Goal: Task Accomplishment & Management: Complete application form

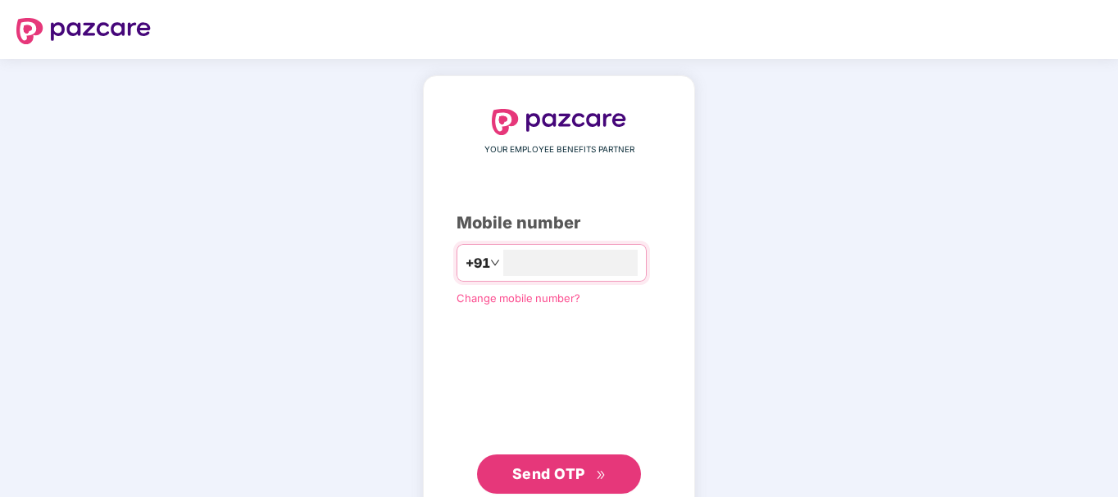
type input "*"
type input "**********"
click at [561, 470] on span "Send OTP" at bounding box center [548, 474] width 73 height 17
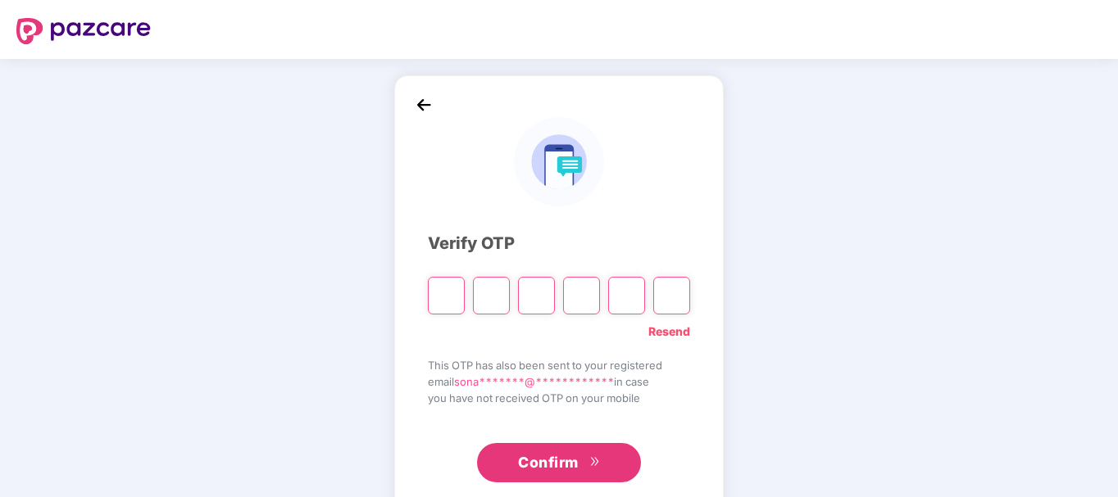
type input "*"
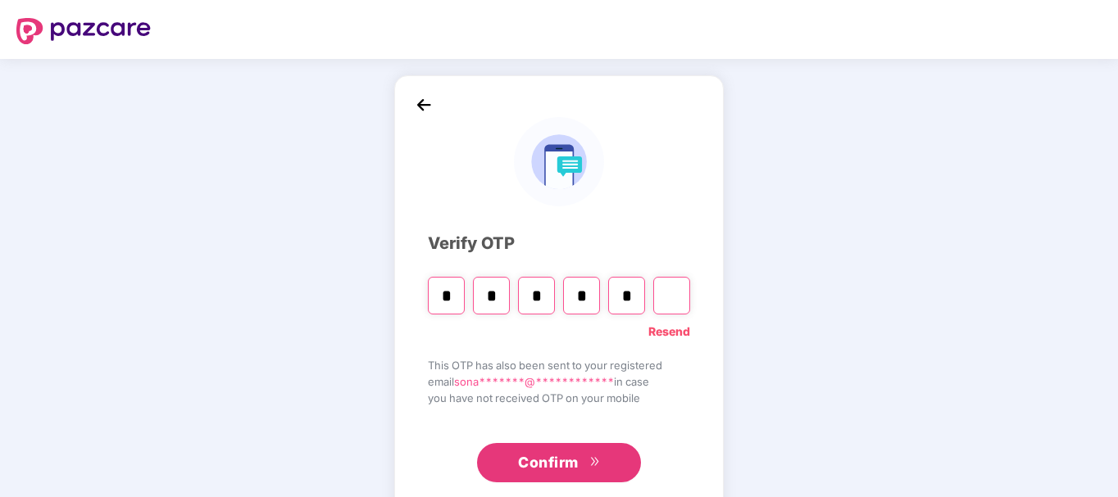
type input "*"
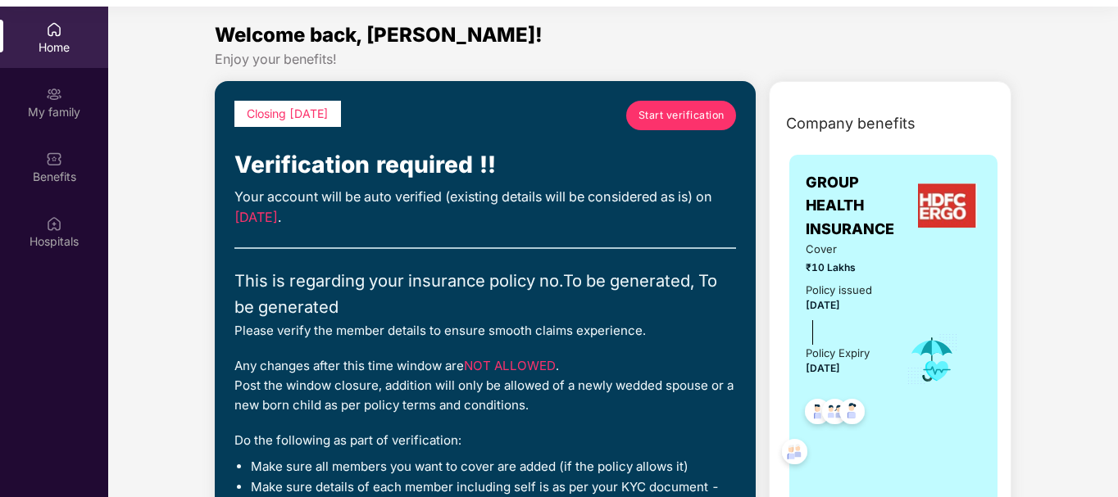
scroll to position [92, 0]
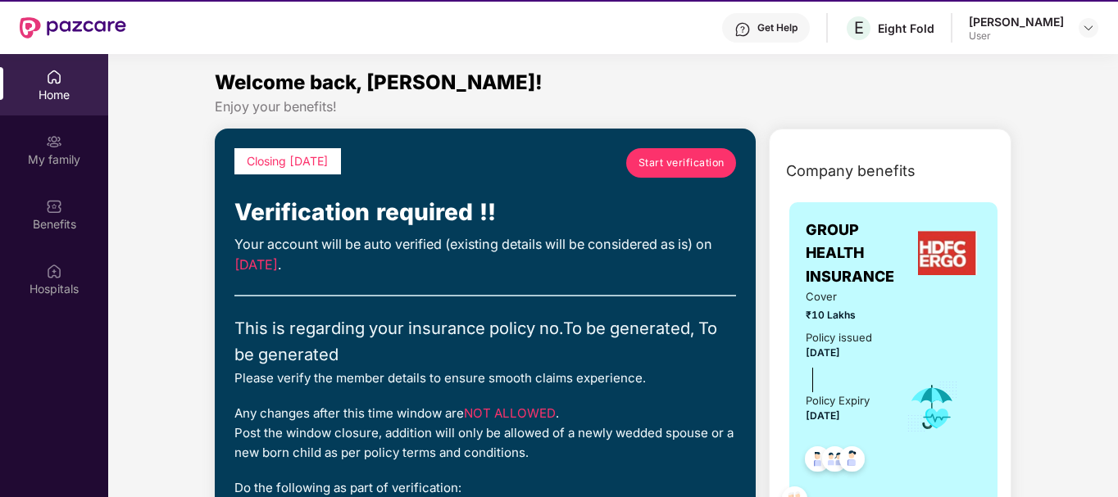
scroll to position [0, 0]
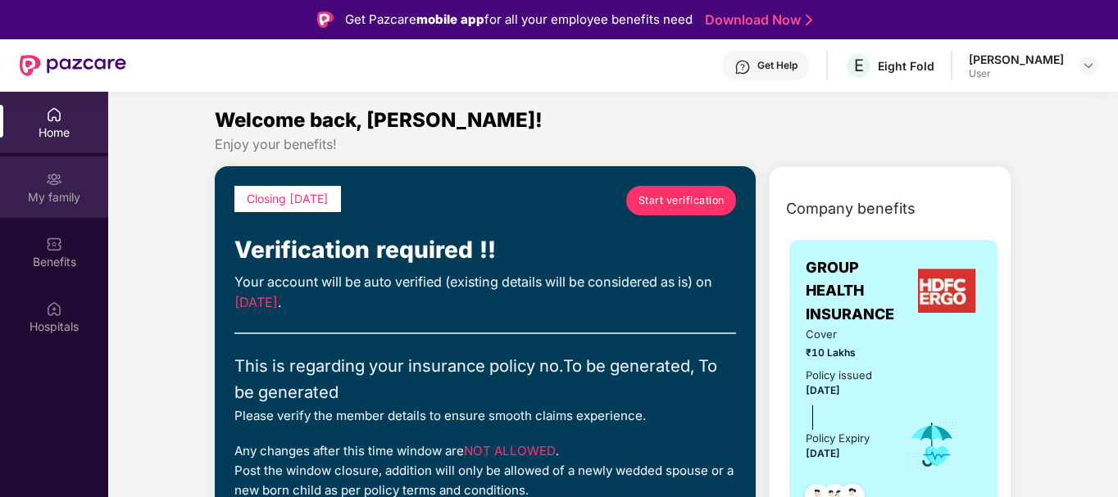
click at [29, 182] on div "My family" at bounding box center [54, 187] width 108 height 61
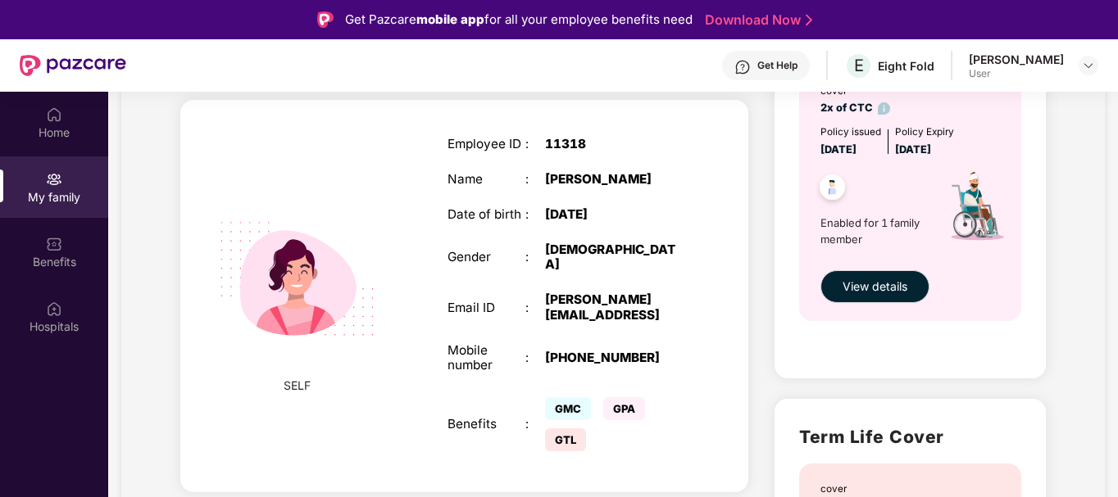
scroll to position [557, 0]
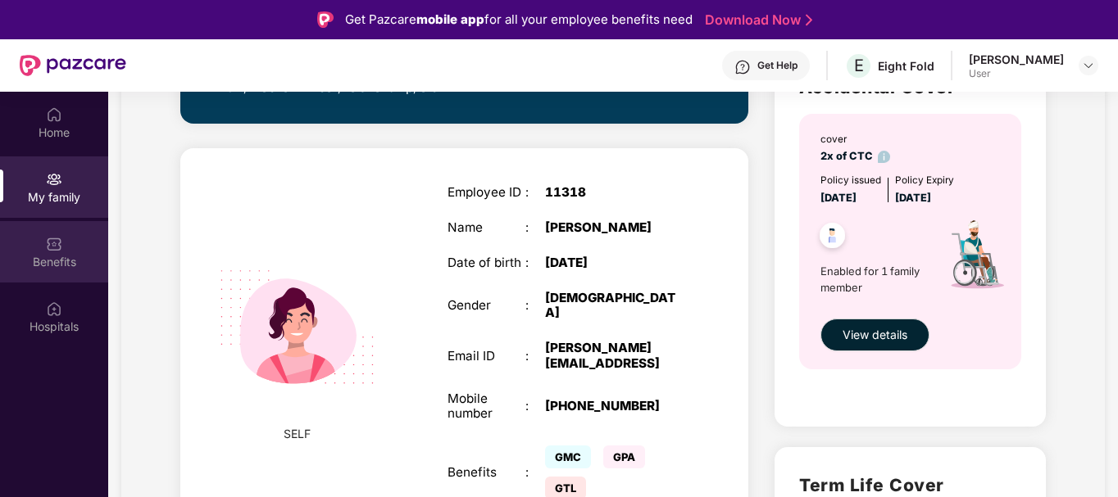
click at [56, 252] on img at bounding box center [54, 244] width 16 height 16
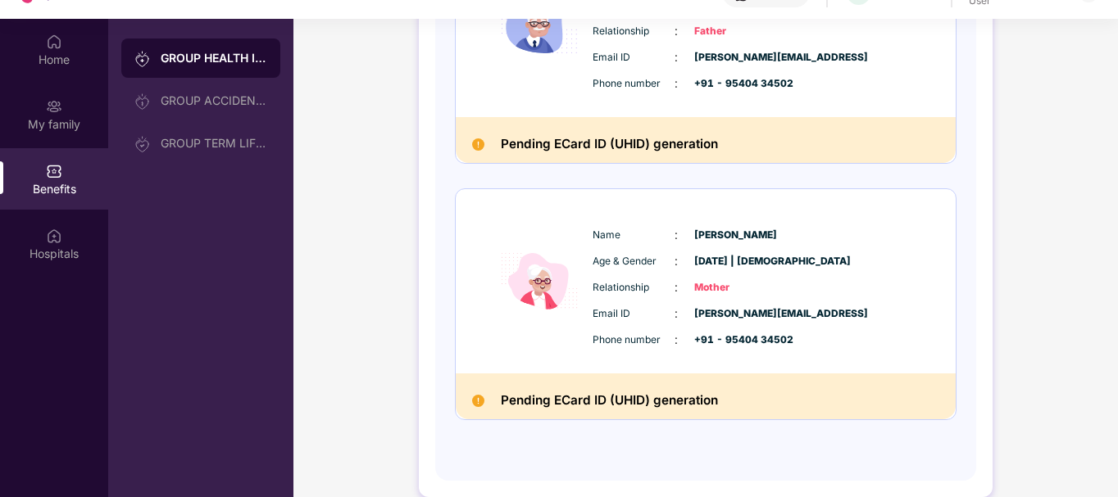
scroll to position [1091, 0]
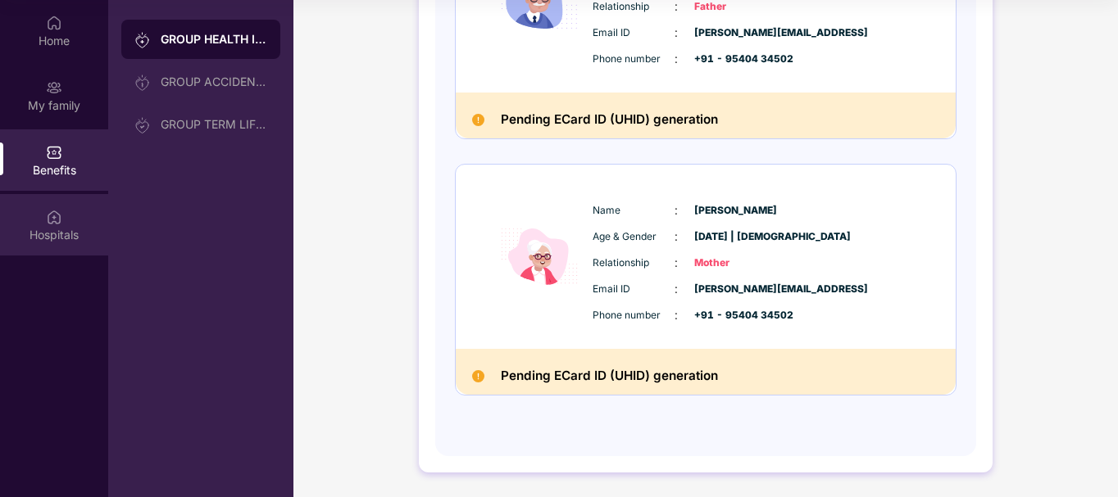
click at [39, 231] on div "Hospitals" at bounding box center [54, 235] width 108 height 16
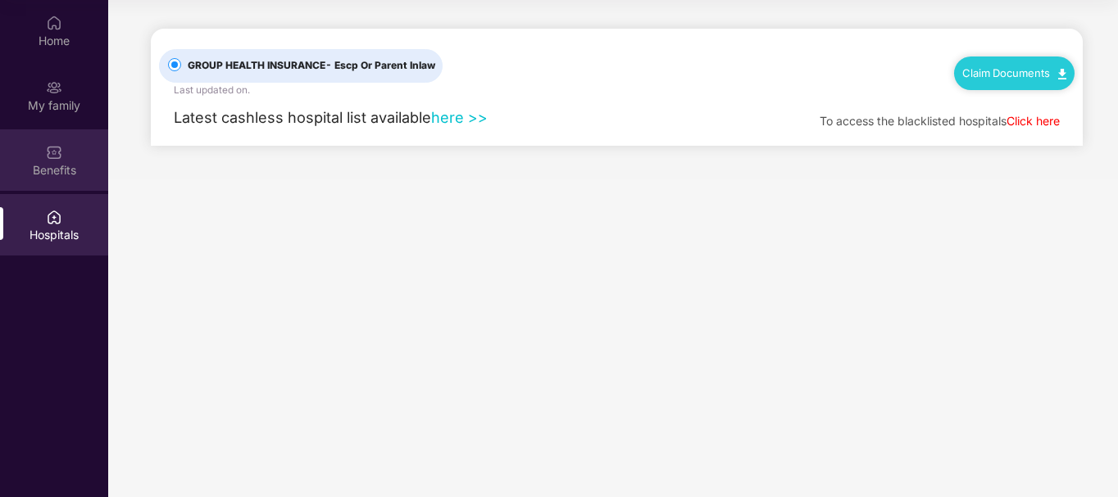
click at [50, 144] on img at bounding box center [54, 152] width 16 height 16
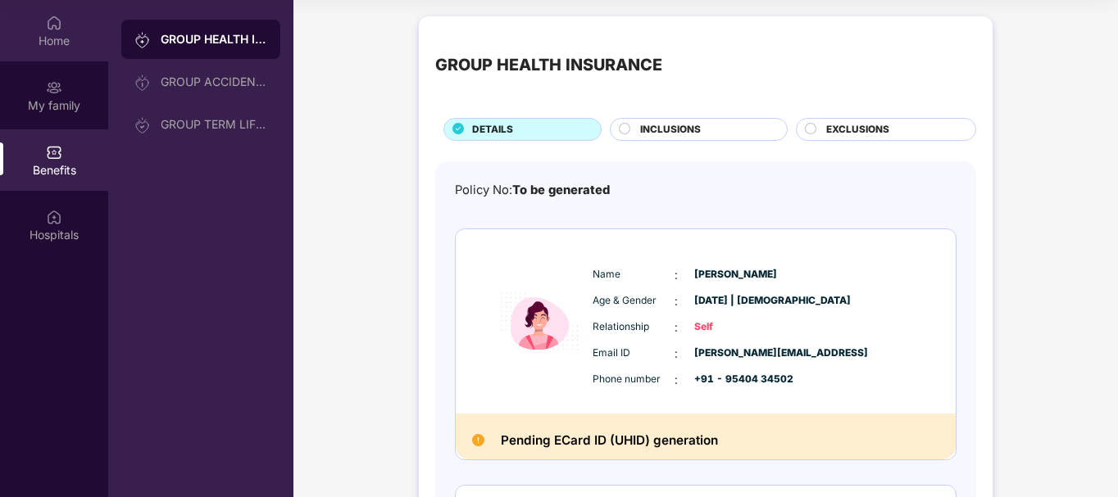
click at [60, 39] on div "Home" at bounding box center [54, 41] width 108 height 16
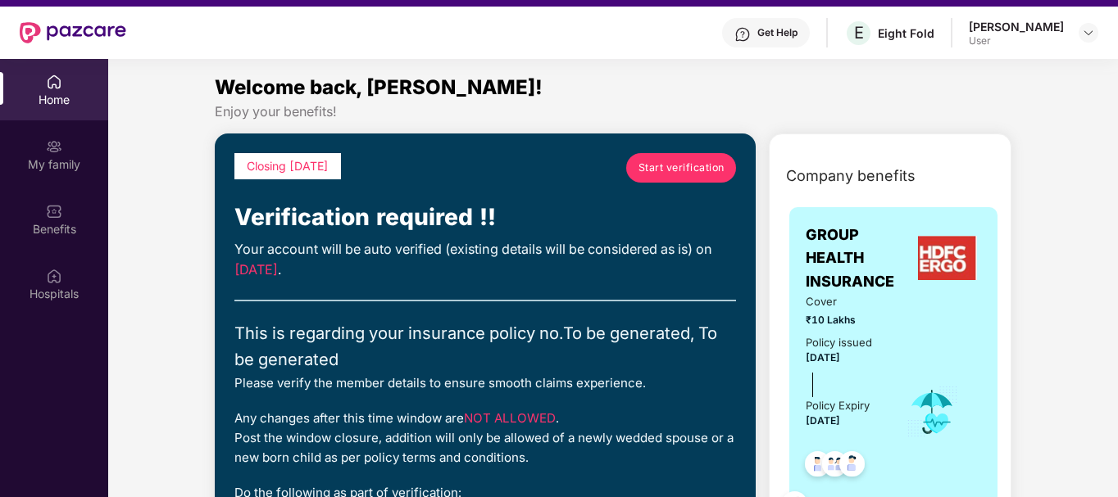
scroll to position [92, 0]
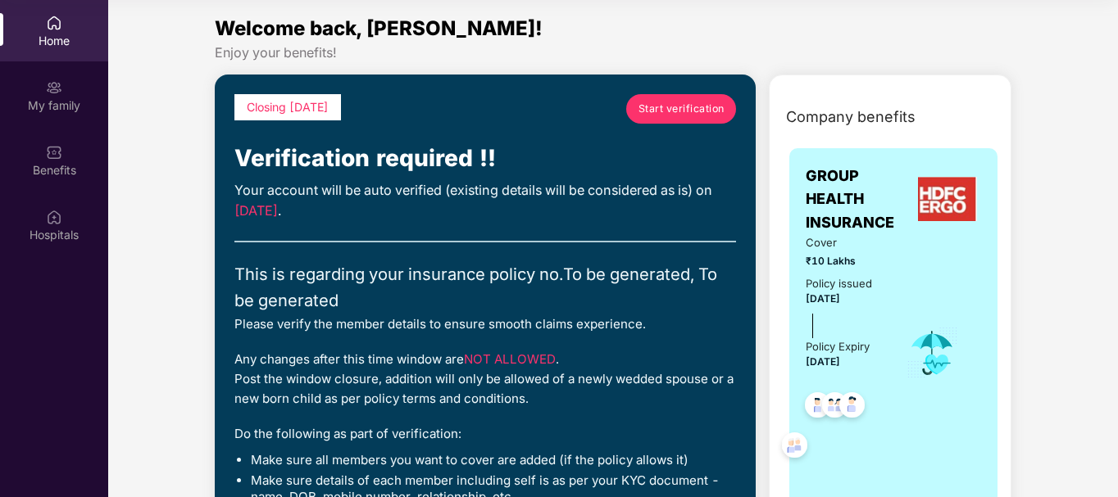
click at [436, 369] on div "Any changes after this time window are NOT ALLOWED . Post the window closure, a…" at bounding box center [485, 379] width 502 height 58
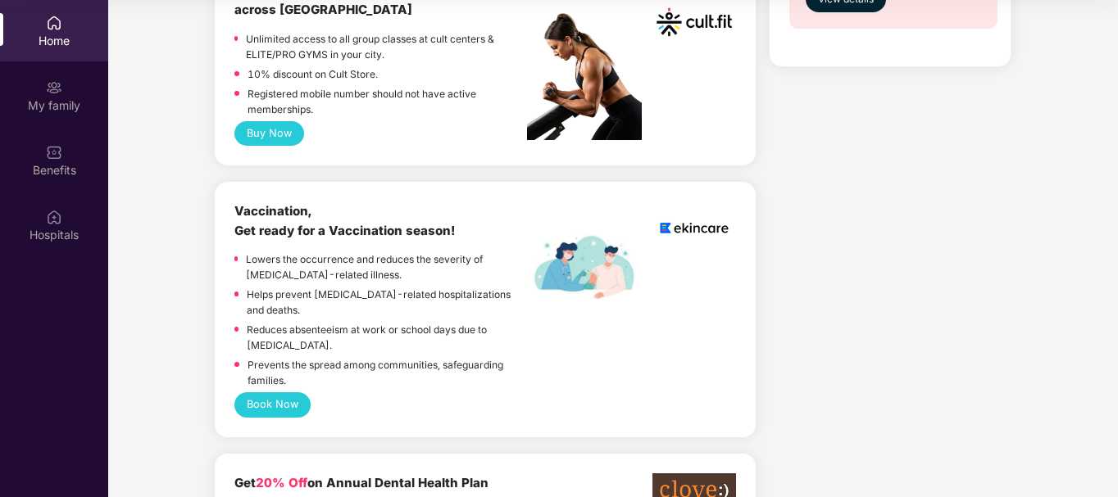
scroll to position [1279, 0]
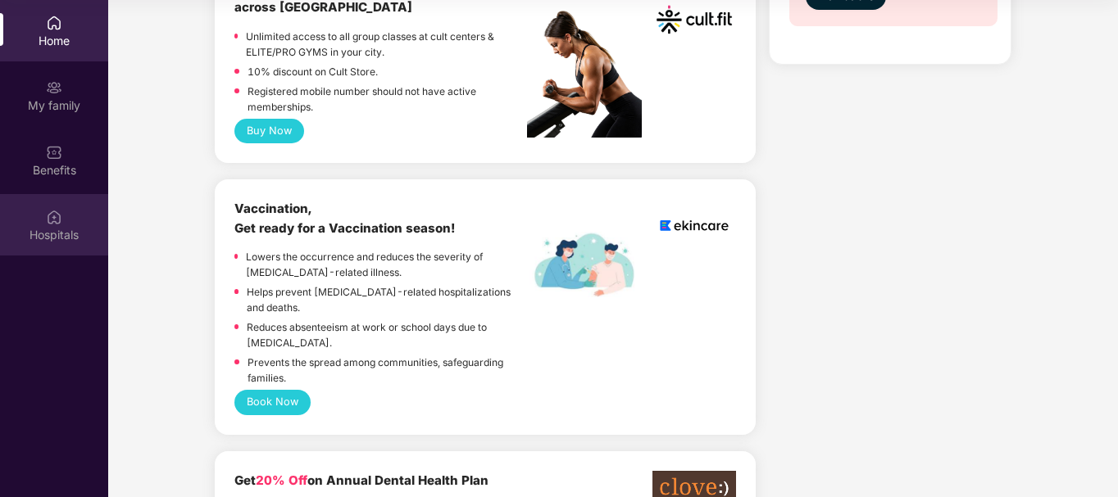
click at [55, 239] on div "Hospitals" at bounding box center [54, 235] width 108 height 16
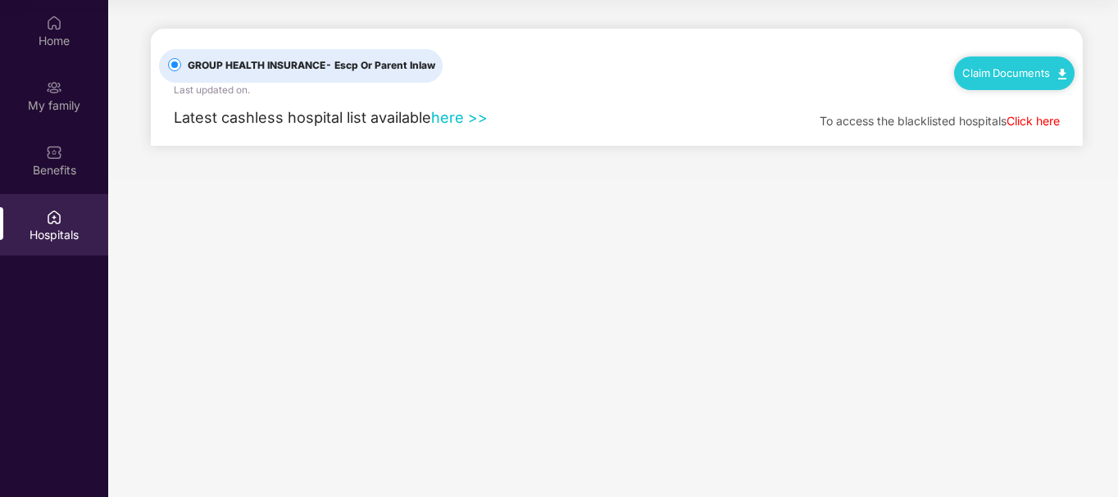
click at [992, 79] on link "Claim Documents" at bounding box center [1014, 72] width 104 height 13
click at [1004, 134] on link "Claim Process" at bounding box center [1021, 135] width 107 height 35
click at [1027, 73] on link "Claim Documents" at bounding box center [1014, 72] width 104 height 13
click at [1060, 143] on link "Claim Process" at bounding box center [1021, 135] width 107 height 35
click at [1036, 76] on link "Claim Documents" at bounding box center [1014, 72] width 104 height 13
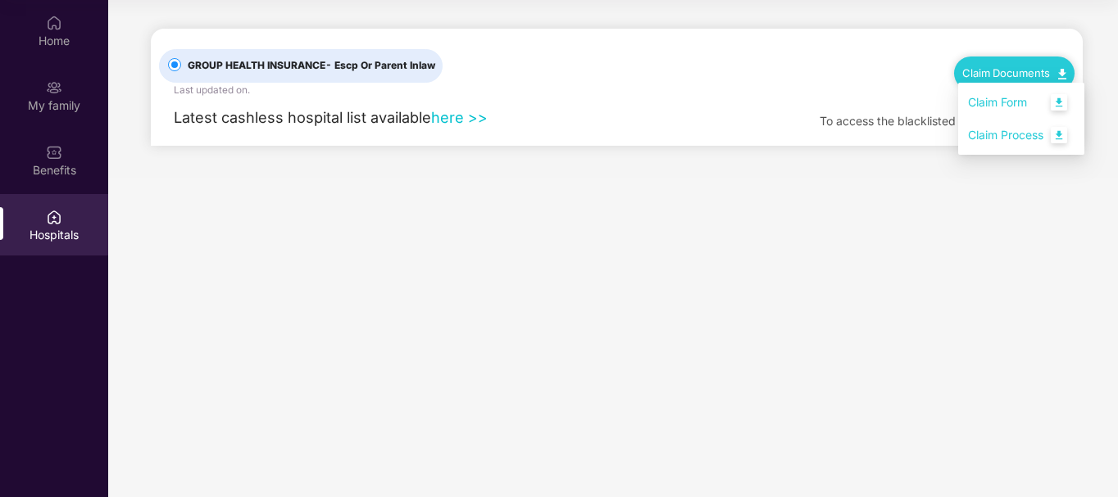
click at [1057, 102] on link "Claim Form" at bounding box center [1021, 102] width 107 height 35
click at [266, 61] on span "GROUP HEALTH INSURANCE - Escp Or Parent Inlaw" at bounding box center [311, 66] width 261 height 16
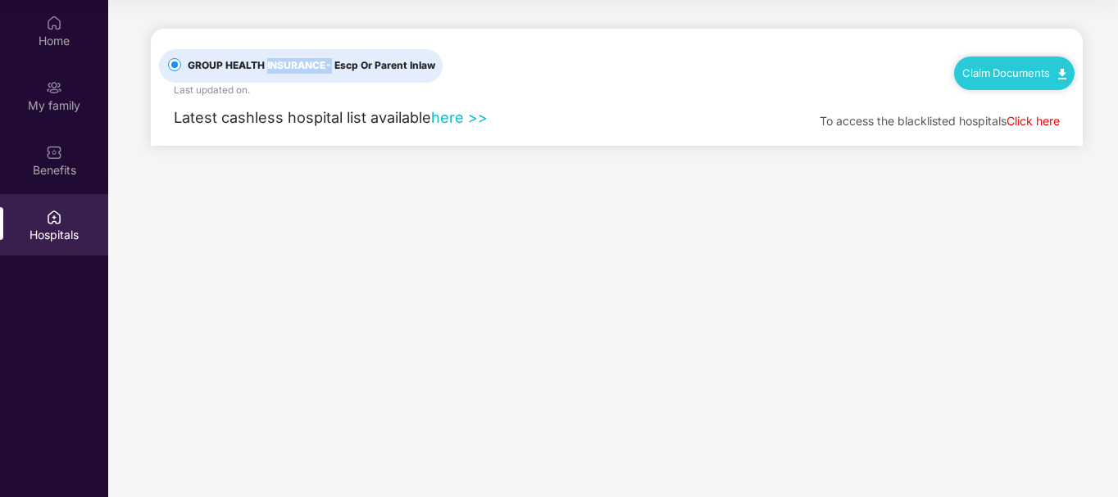
click at [266, 61] on span "GROUP HEALTH INSURANCE - Escp Or Parent Inlaw" at bounding box center [311, 66] width 261 height 16
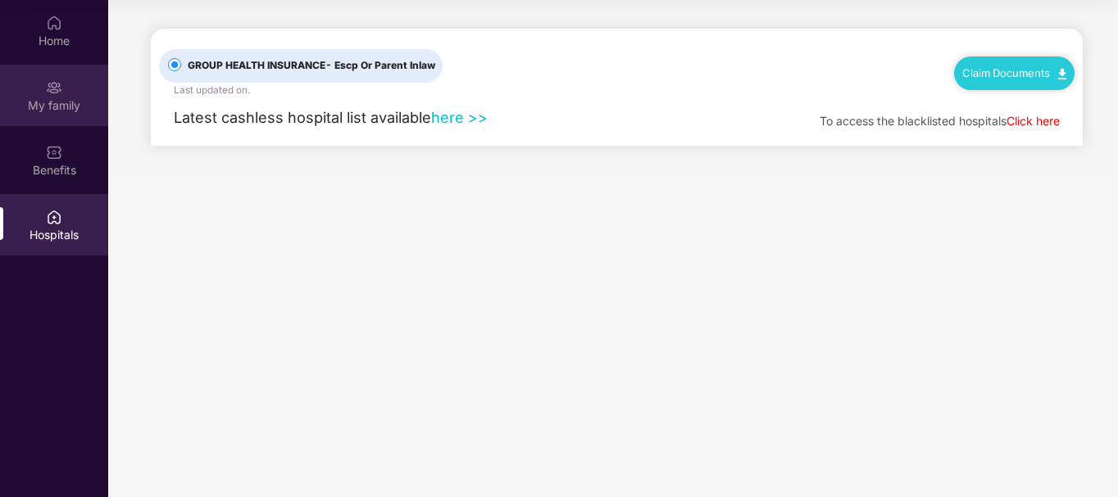
click at [75, 94] on div "My family" at bounding box center [54, 95] width 108 height 61
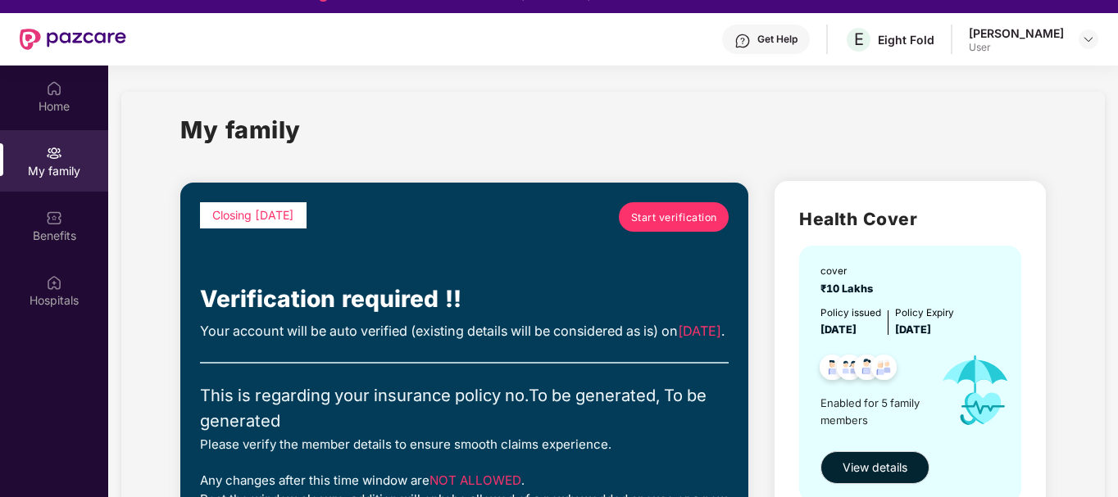
click at [680, 219] on span "Start verification" at bounding box center [674, 218] width 86 height 16
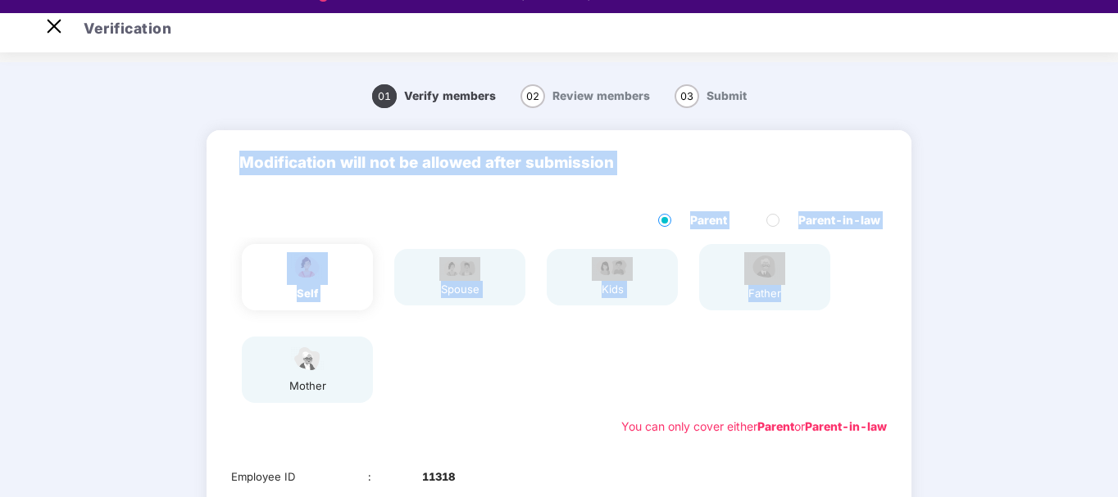
drag, startPoint x: 1115, startPoint y: 189, endPoint x: 1119, endPoint y: 345, distance: 155.8
click at [1117, 345] on html "Get Pazcare mobile app for all your employee benefits need Download Now Verific…" at bounding box center [559, 222] width 1118 height 497
click at [1056, 310] on div "01 Verify members 02 Review members 03 Submit Modification will not be allowed …" at bounding box center [559, 434] width 1118 height 728
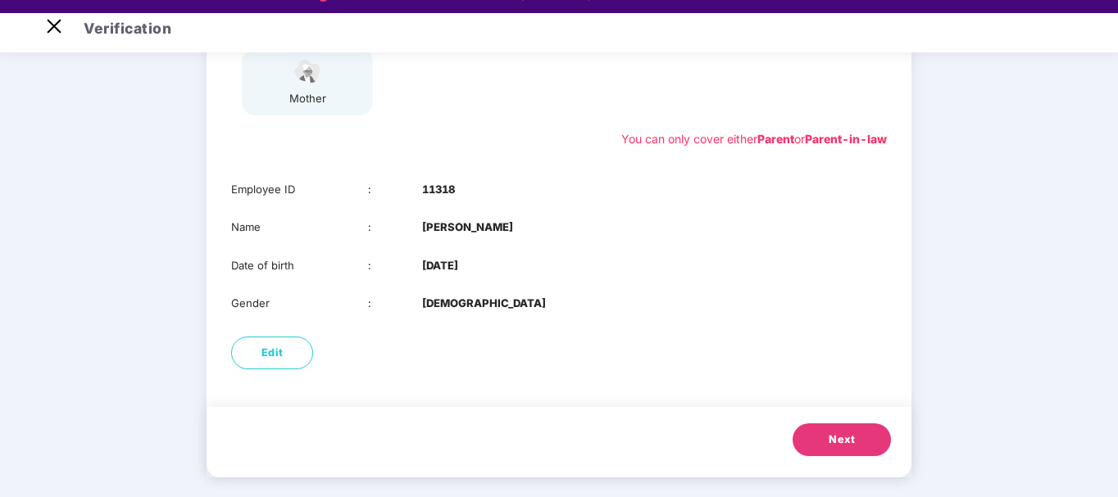
scroll to position [39, 0]
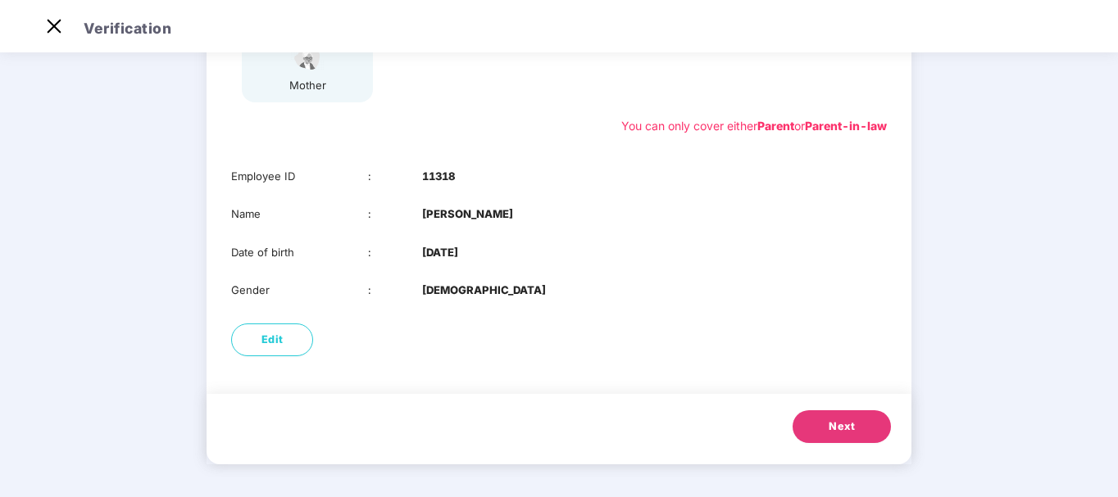
click at [846, 428] on span "Next" at bounding box center [842, 427] width 26 height 16
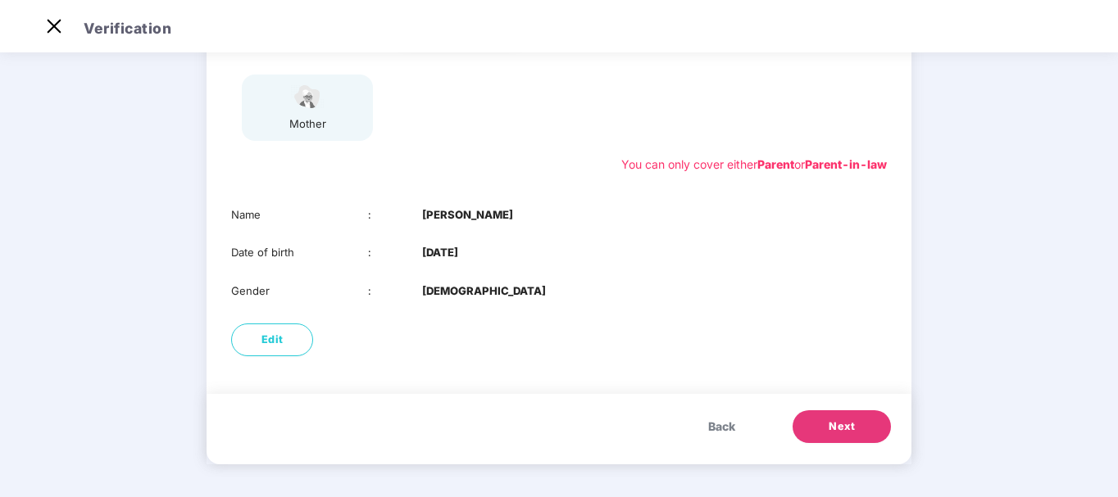
scroll to position [249, 0]
click at [846, 428] on span "Next" at bounding box center [842, 427] width 26 height 16
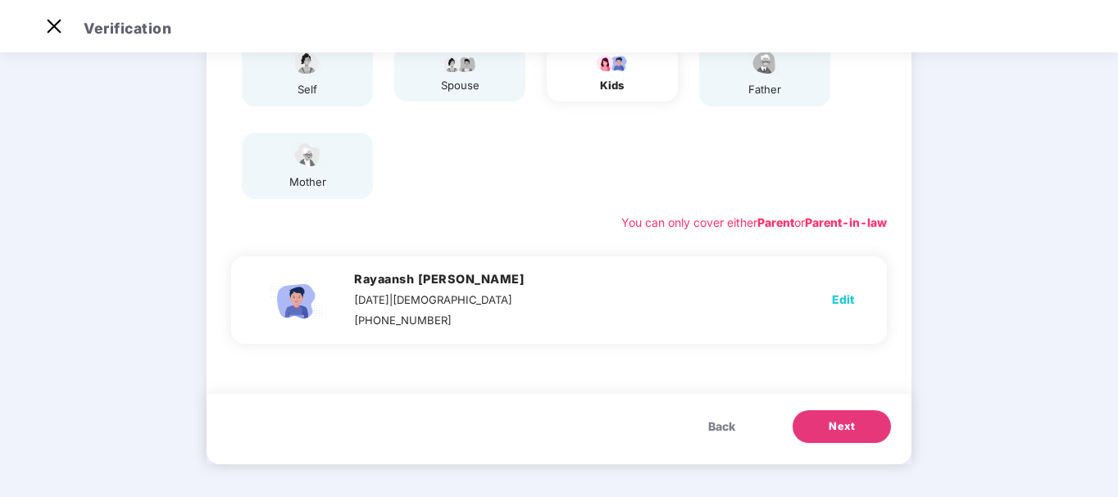
click at [846, 428] on span "Next" at bounding box center [842, 427] width 26 height 16
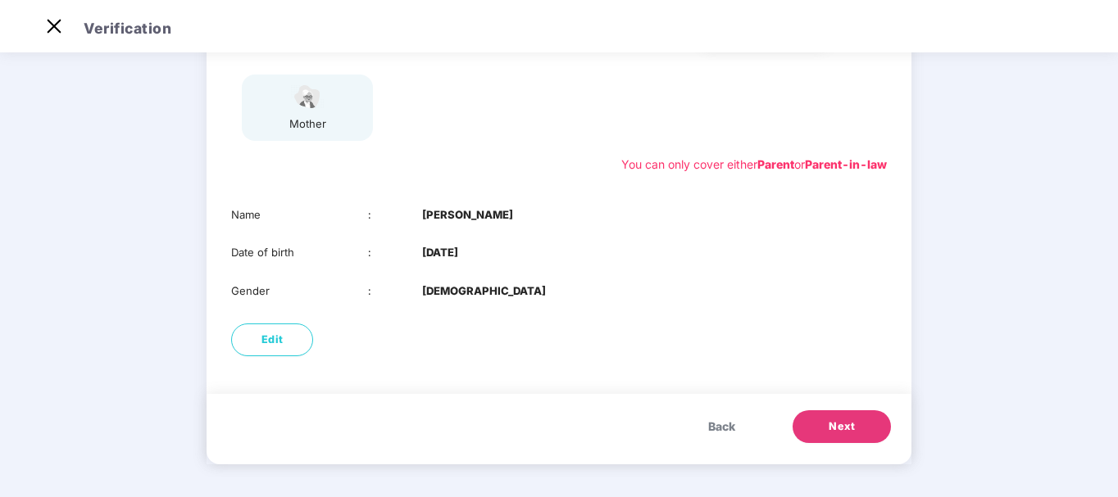
click at [846, 428] on span "Next" at bounding box center [842, 427] width 26 height 16
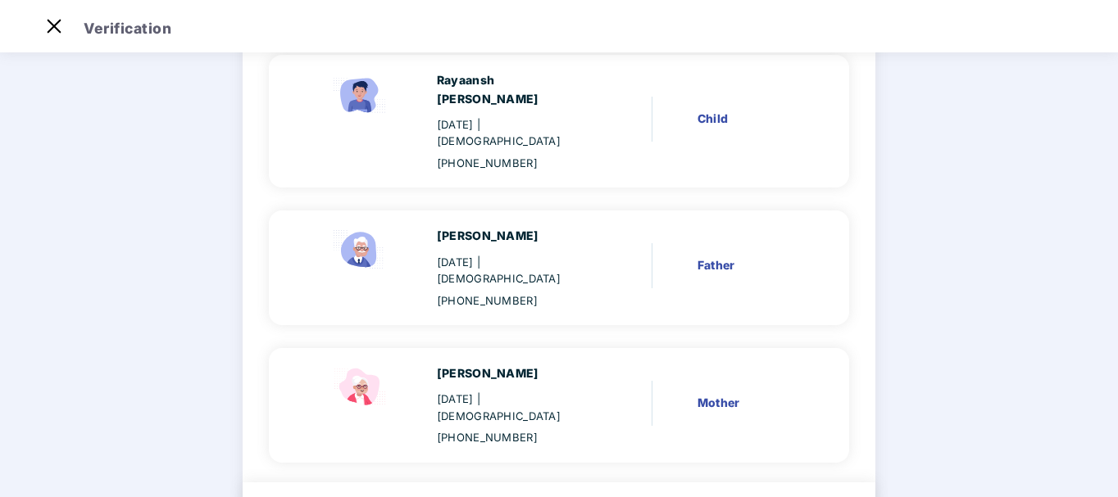
scroll to position [438, 0]
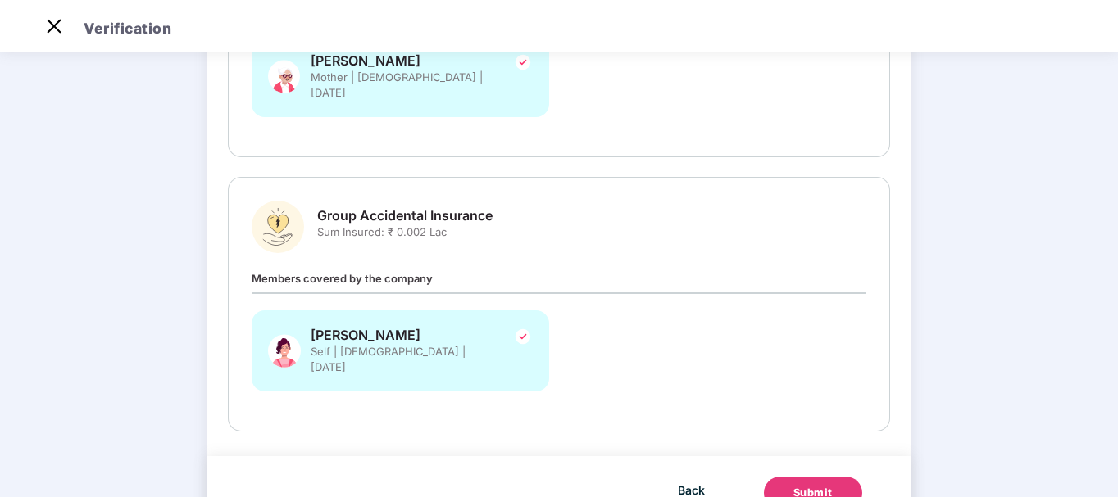
scroll to position [542, 0]
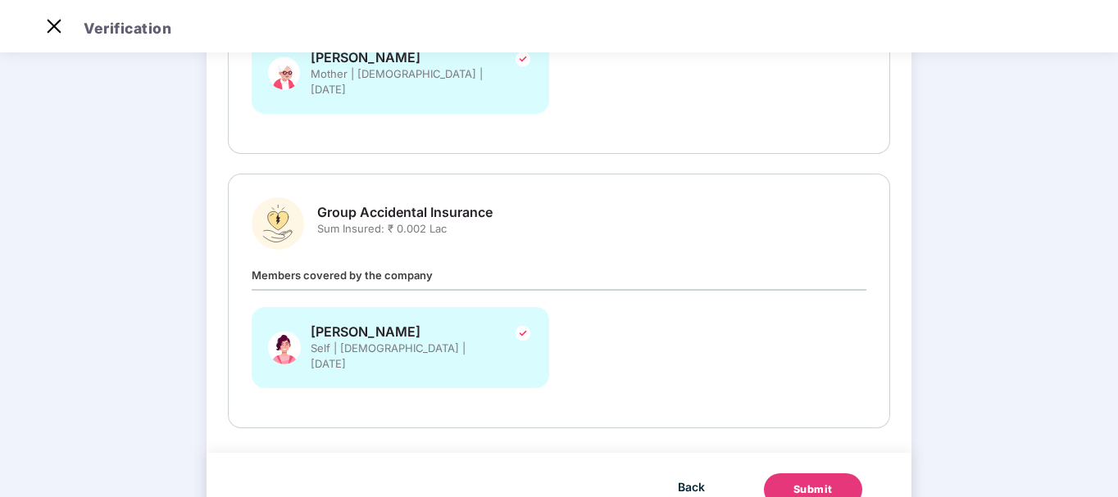
click at [813, 482] on div "Submit" at bounding box center [812, 490] width 39 height 16
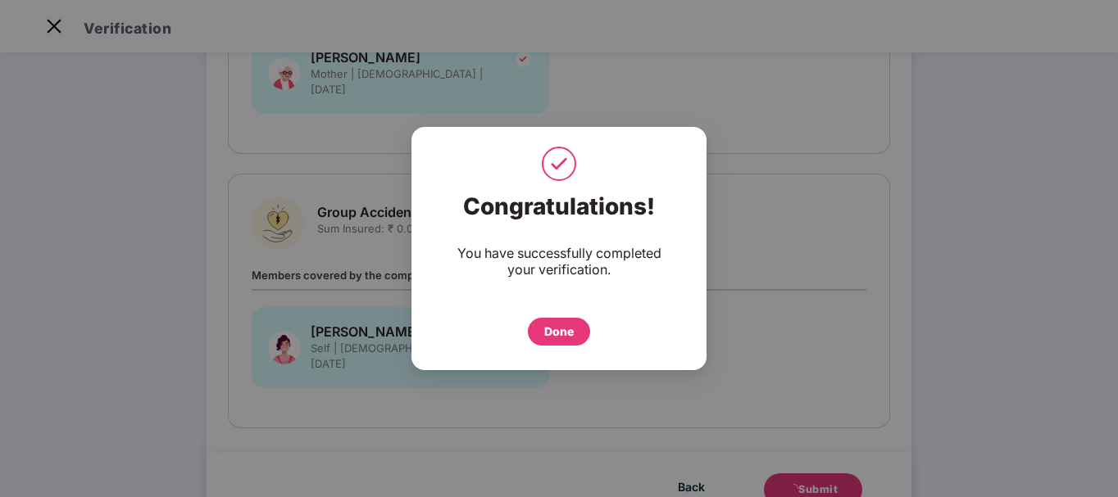
click at [544, 334] on div "Done" at bounding box center [559, 332] width 30 height 18
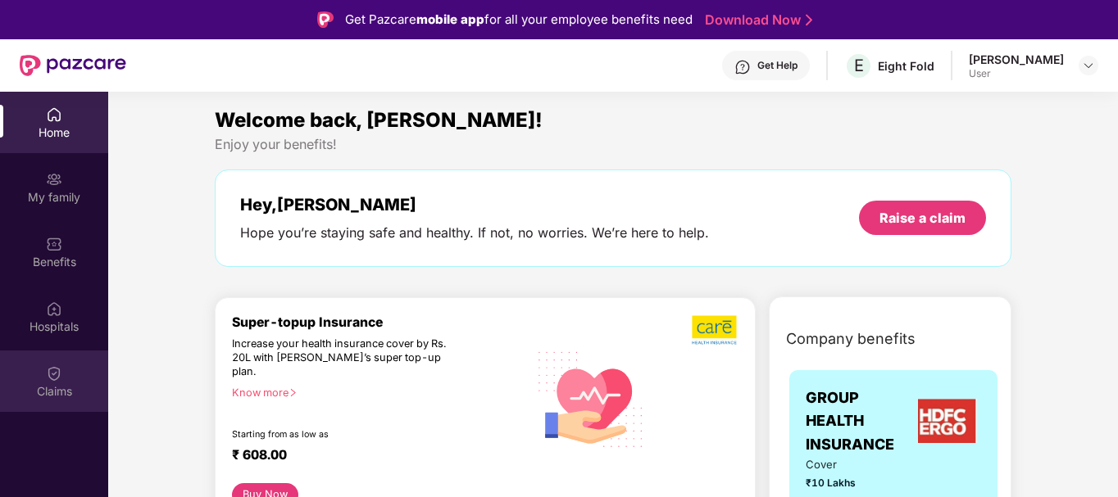
click at [55, 379] on img at bounding box center [54, 374] width 16 height 16
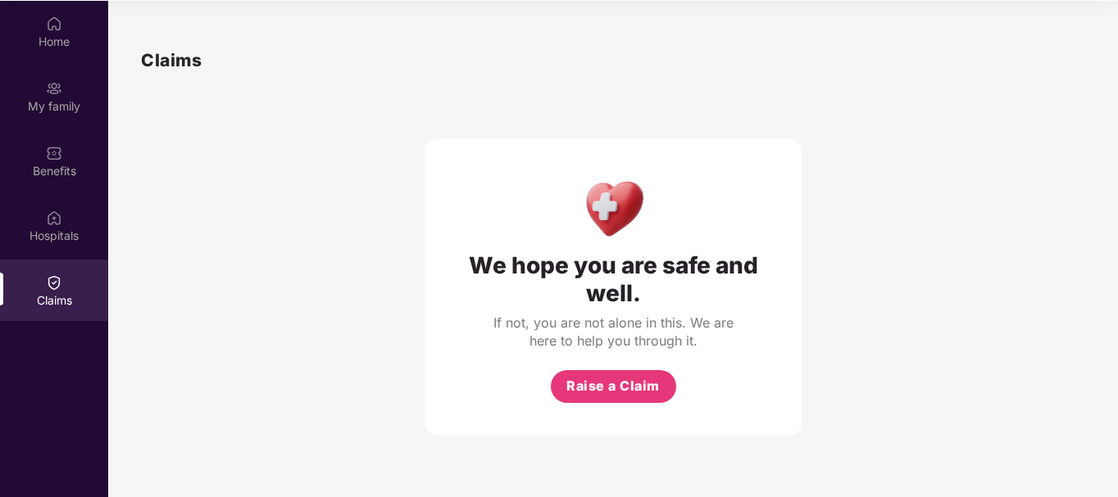
scroll to position [92, 0]
click at [624, 391] on span "Raise a Claim" at bounding box center [612, 385] width 93 height 20
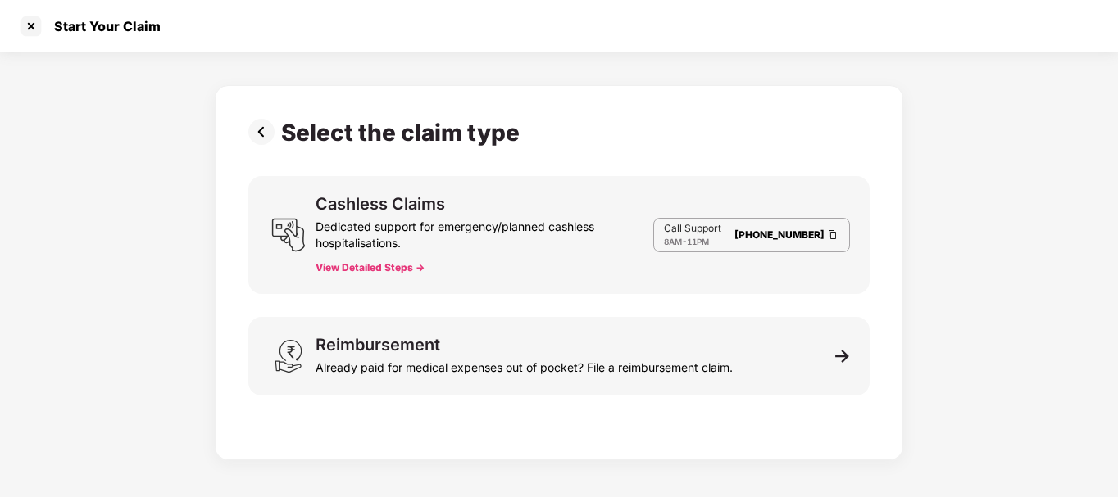
scroll to position [39, 0]
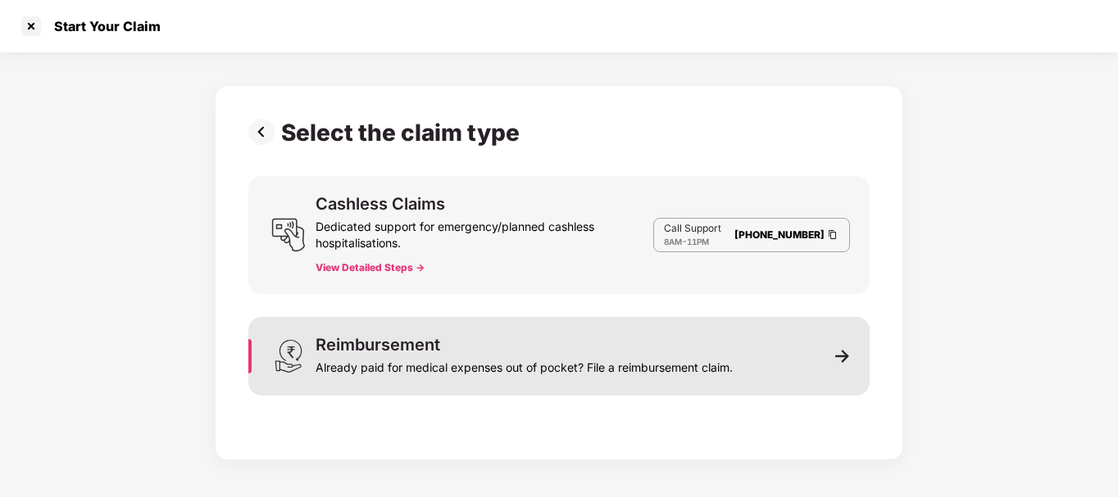
click at [602, 368] on div "Already paid for medical expenses out of pocket? File a reimbursement claim." at bounding box center [524, 364] width 417 height 23
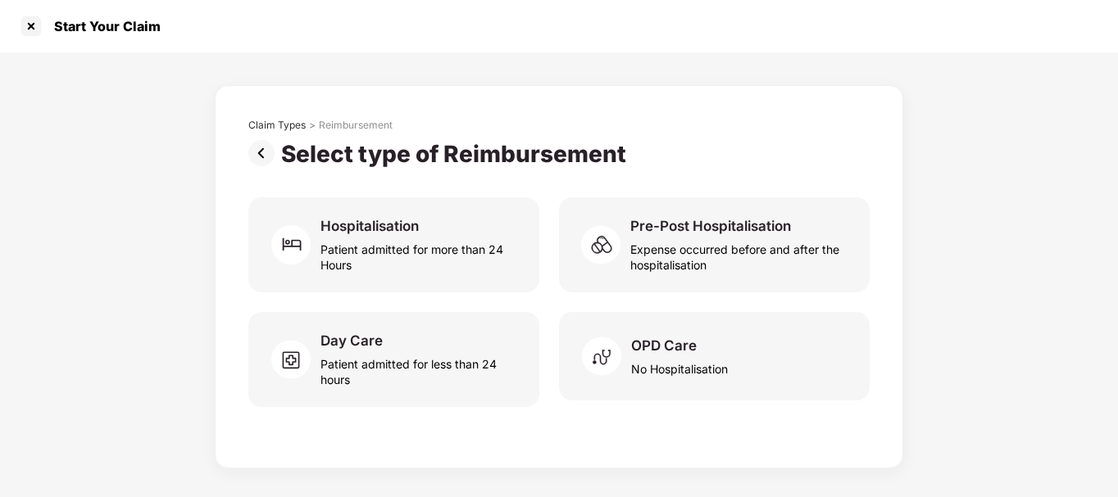
click at [253, 148] on img at bounding box center [264, 153] width 33 height 26
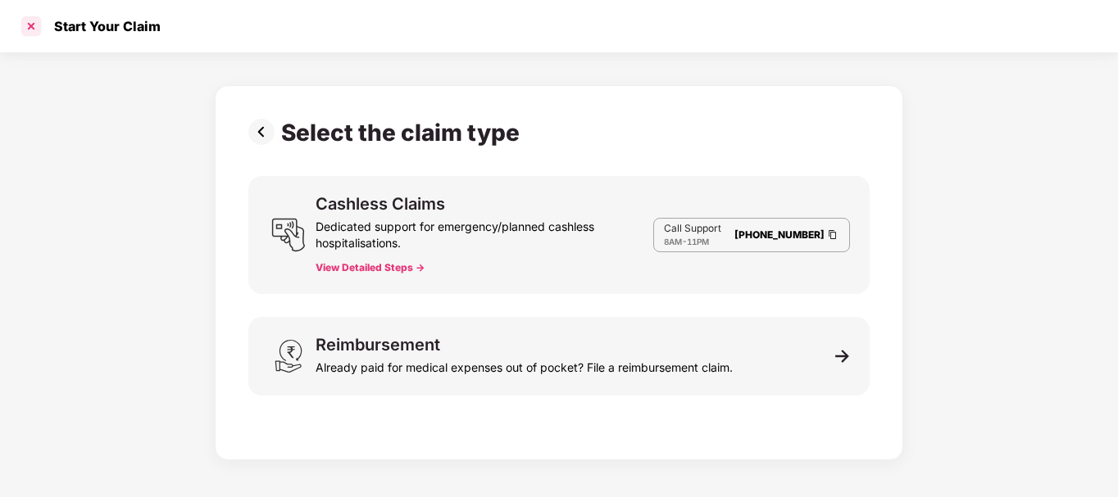
click at [34, 18] on div at bounding box center [31, 26] width 26 height 26
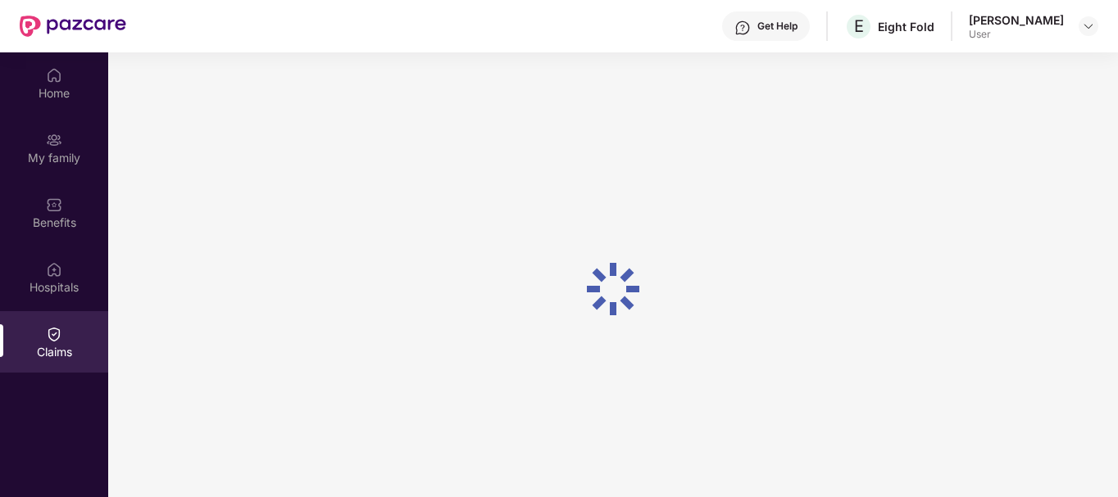
scroll to position [92, 0]
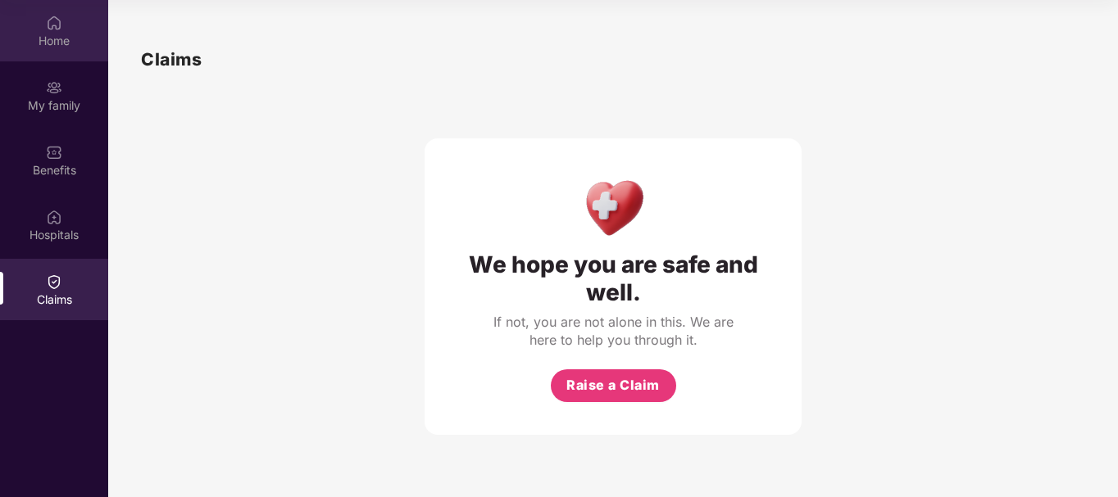
click at [57, 39] on div "Home" at bounding box center [54, 41] width 108 height 16
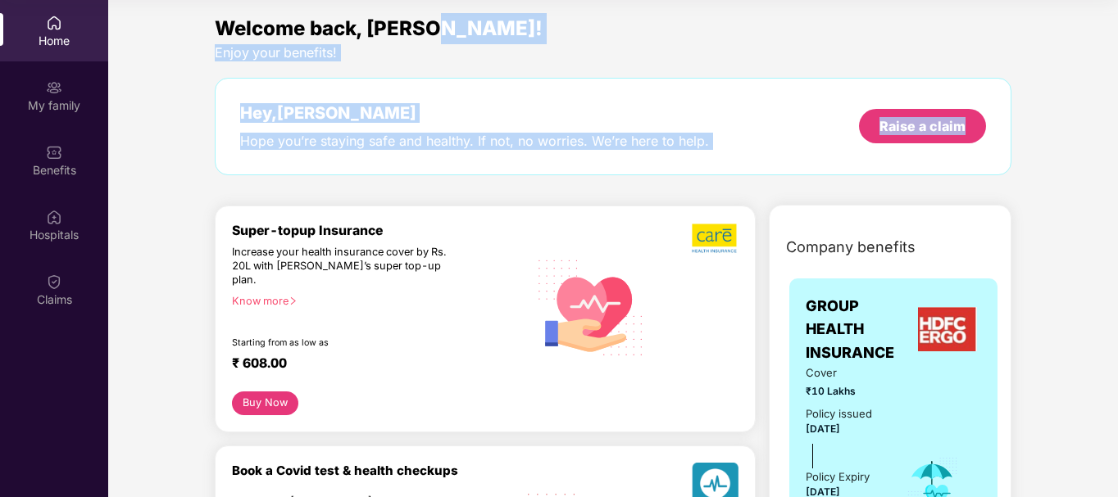
drag, startPoint x: 1115, startPoint y: 43, endPoint x: 1119, endPoint y: 166, distance: 123.0
click at [1117, 166] on html "Get Pazcare mobile app for all your employee benefits need Download Now Get Hel…" at bounding box center [559, 156] width 1118 height 497
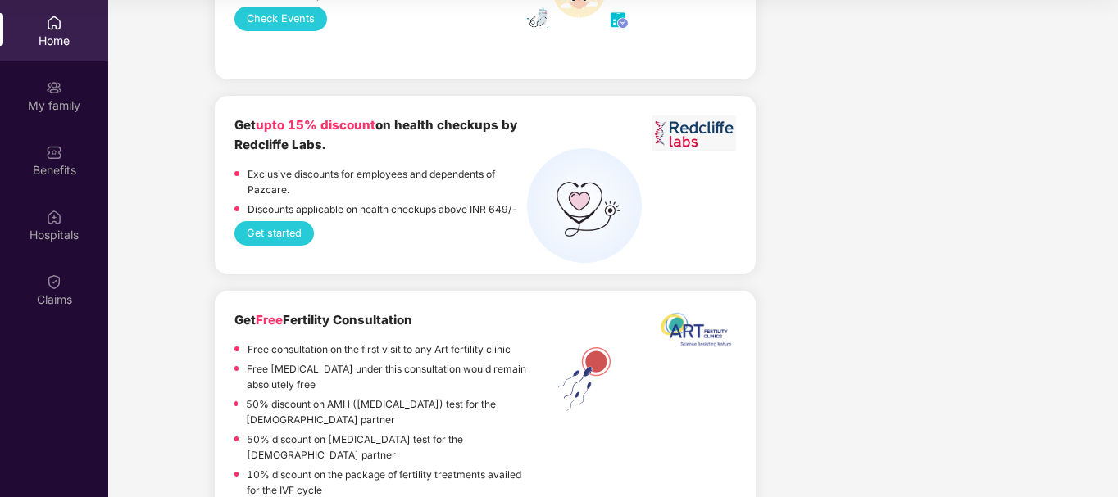
scroll to position [2864, 0]
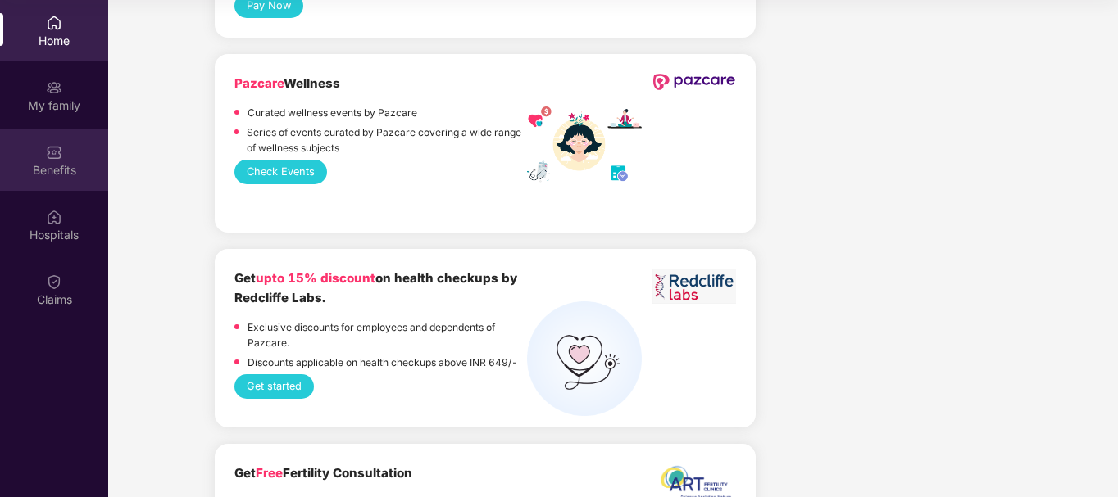
click at [52, 148] on img at bounding box center [54, 152] width 16 height 16
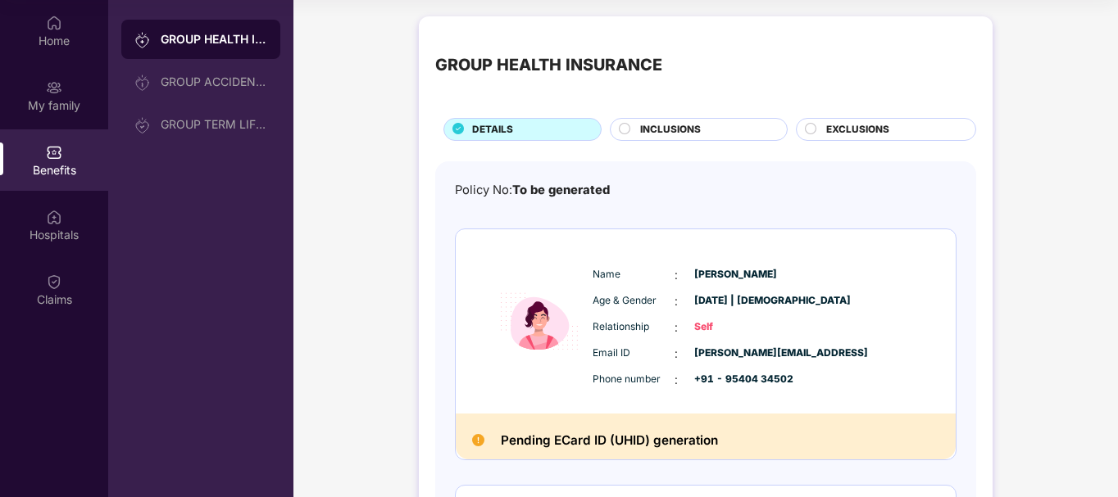
click at [706, 125] on div "INCLUSIONS" at bounding box center [705, 131] width 147 height 18
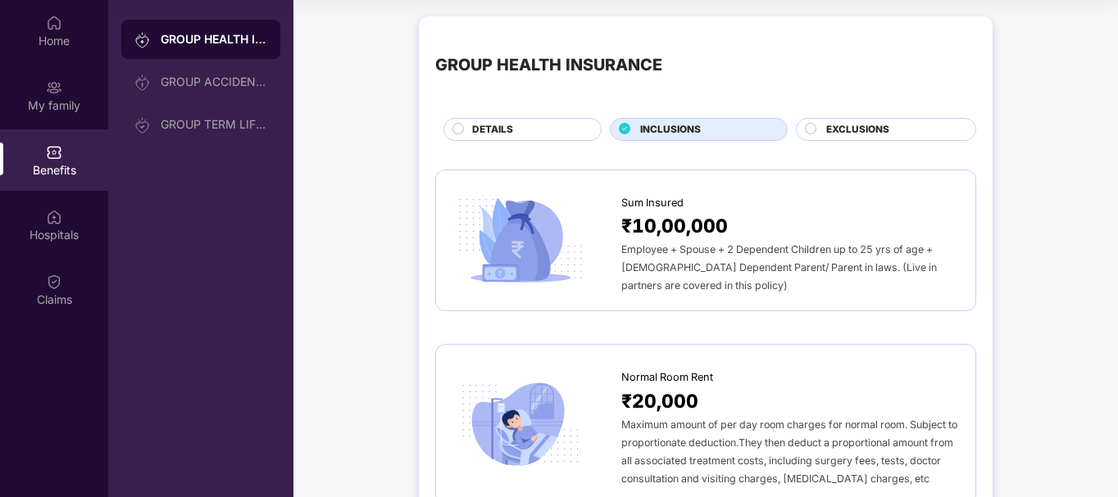
click at [838, 127] on span "EXCLUSIONS" at bounding box center [857, 130] width 63 height 16
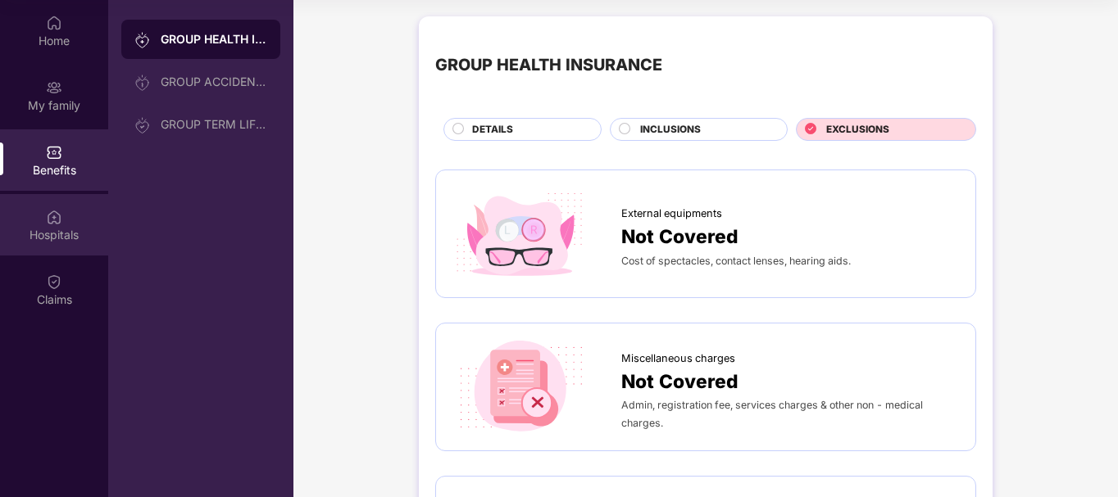
click at [30, 223] on div "Hospitals" at bounding box center [54, 224] width 108 height 61
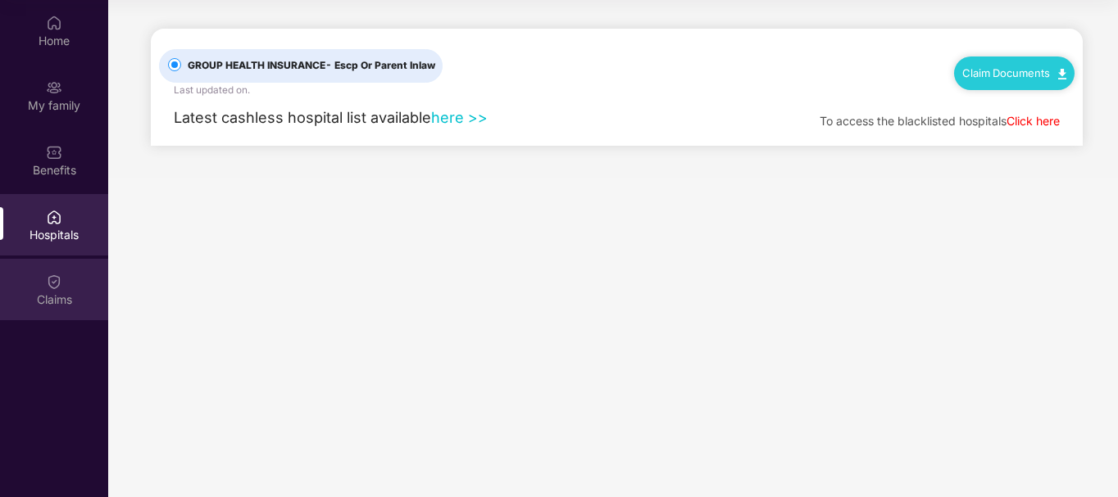
click at [77, 297] on div "Claims" at bounding box center [54, 300] width 108 height 16
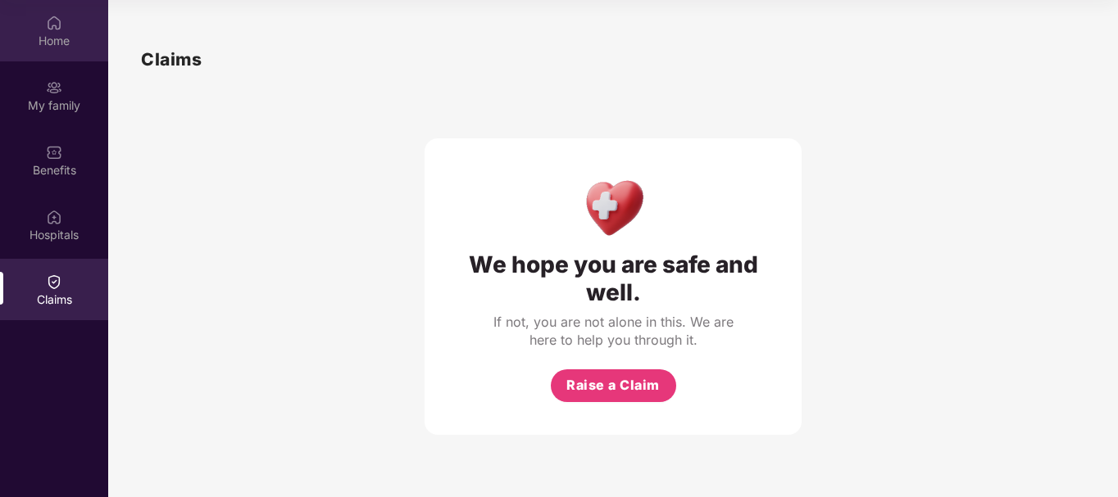
click at [43, 29] on div "Home" at bounding box center [54, 30] width 108 height 61
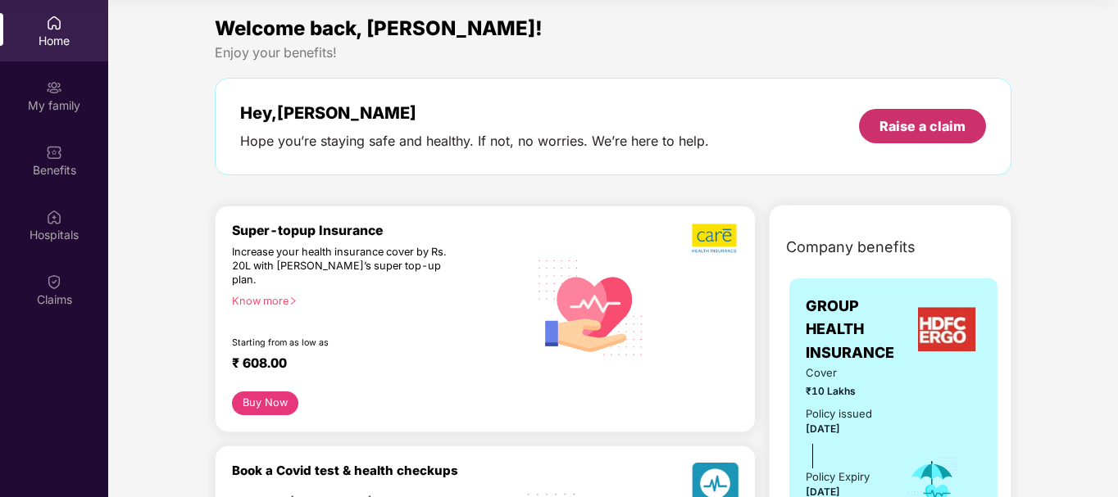
click at [939, 123] on div "Raise a claim" at bounding box center [922, 126] width 86 height 18
